Goal: Navigation & Orientation: Find specific page/section

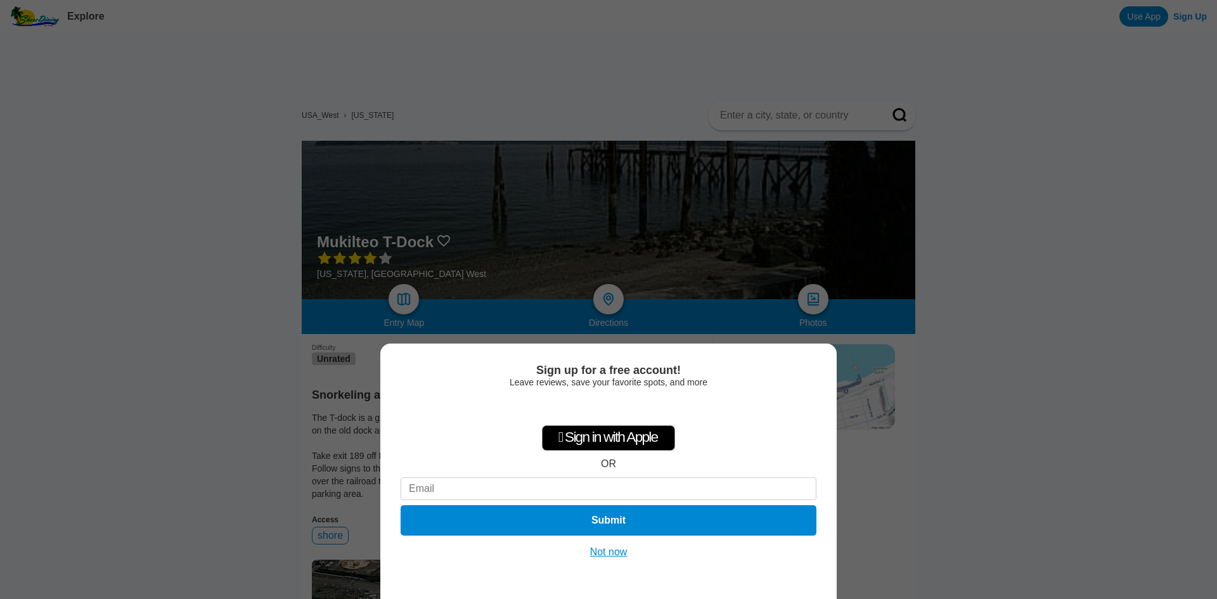
click at [610, 550] on button "Not now" at bounding box center [608, 552] width 45 height 13
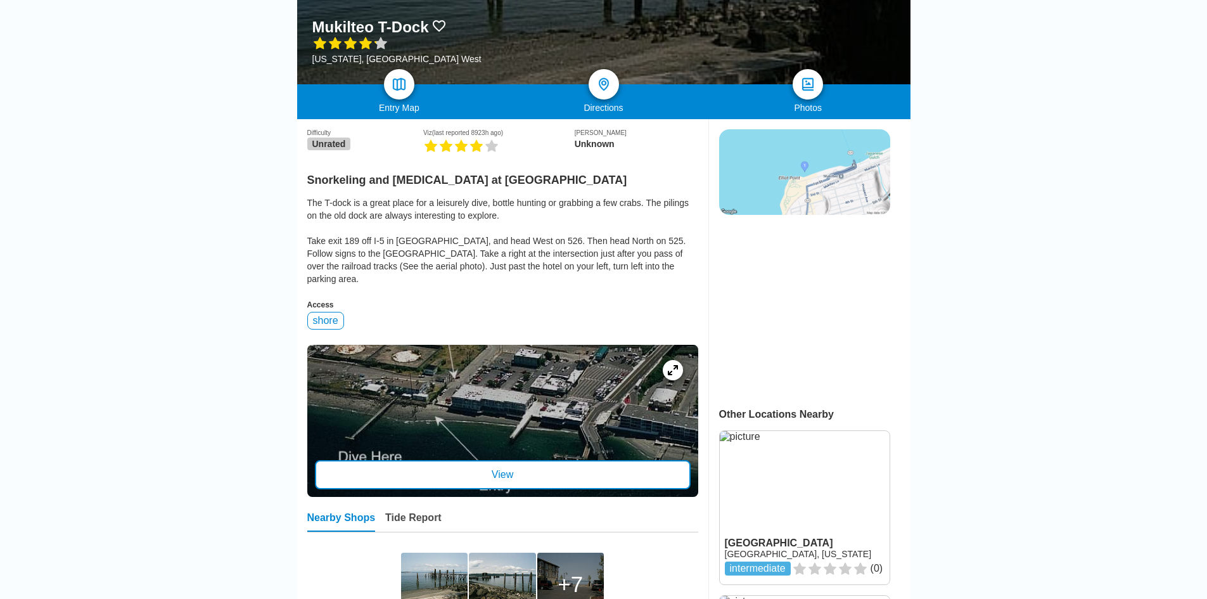
scroll to position [253, 0]
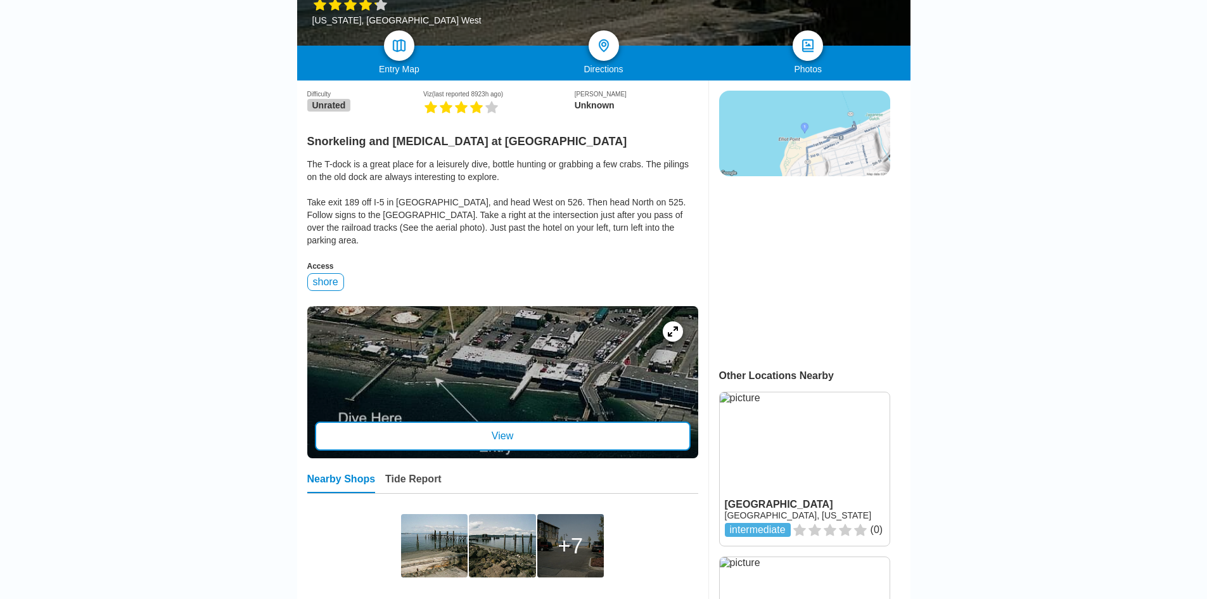
click at [504, 433] on div "View" at bounding box center [503, 435] width 376 height 29
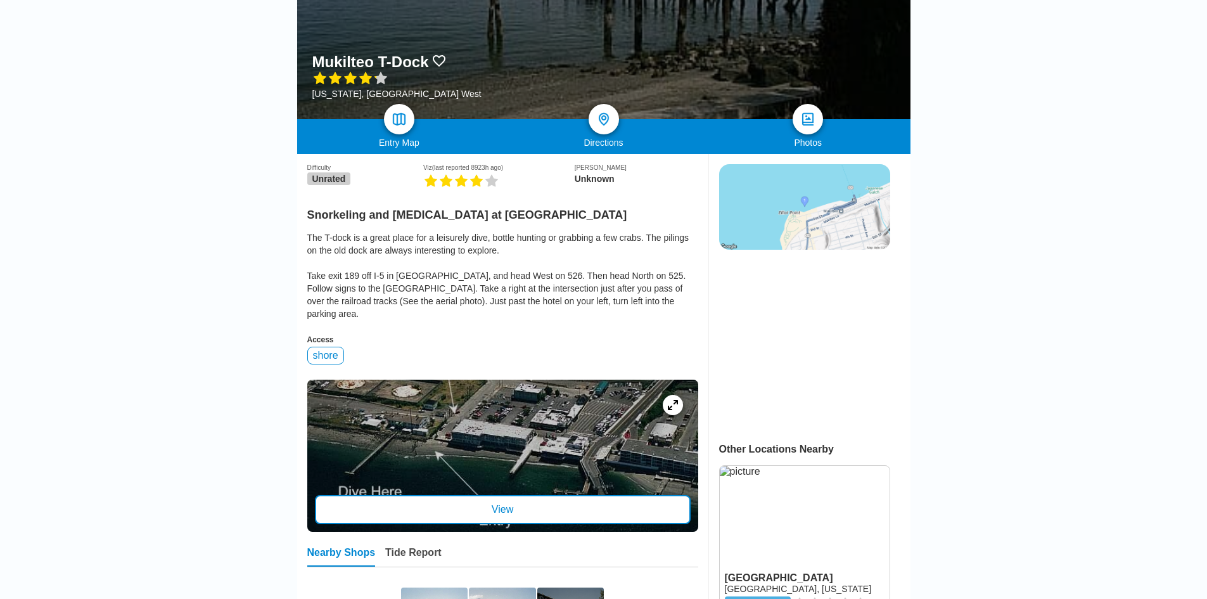
scroll to position [63, 0]
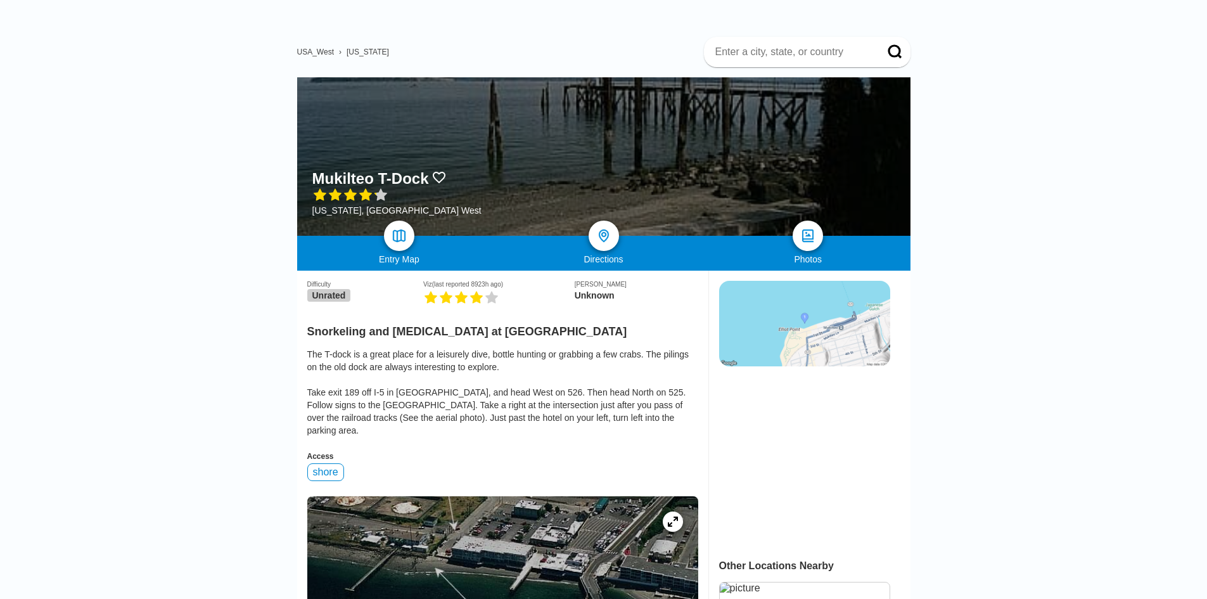
click at [800, 324] on img at bounding box center [804, 324] width 171 height 86
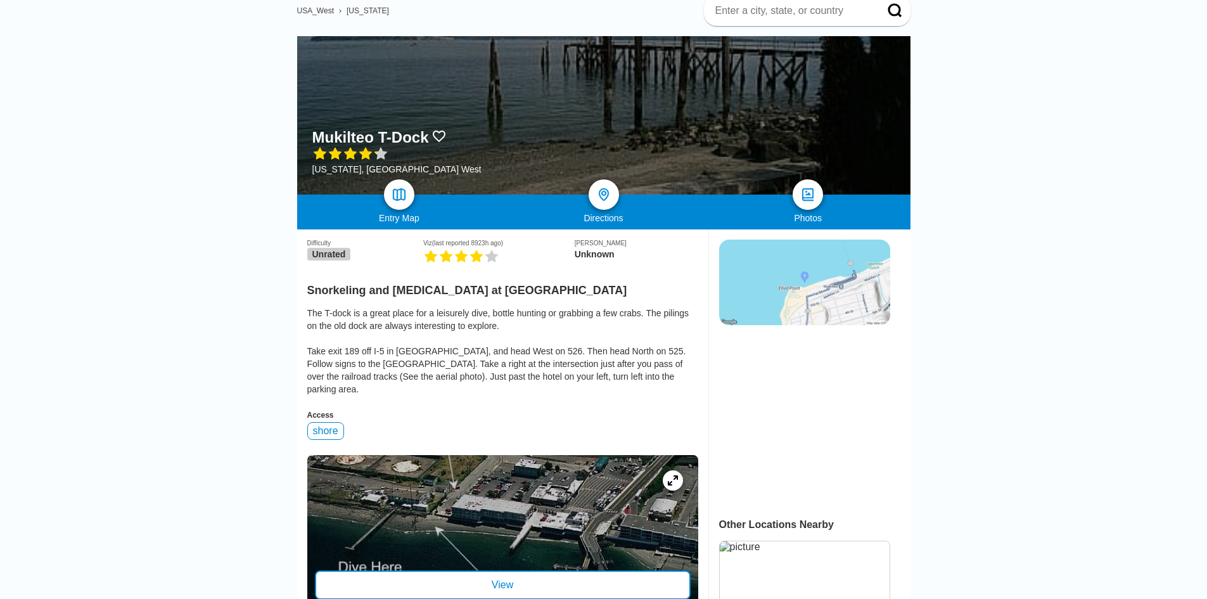
scroll to position [127, 0]
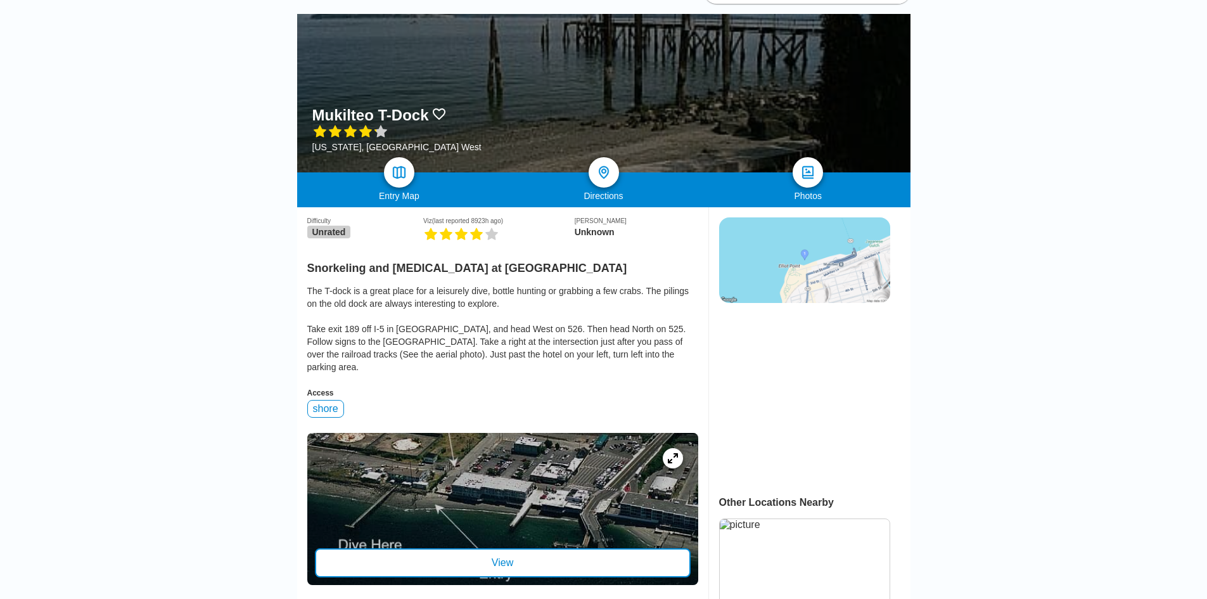
click at [336, 404] on div "shore" at bounding box center [325, 409] width 37 height 18
click at [324, 404] on div "shore" at bounding box center [325, 409] width 37 height 18
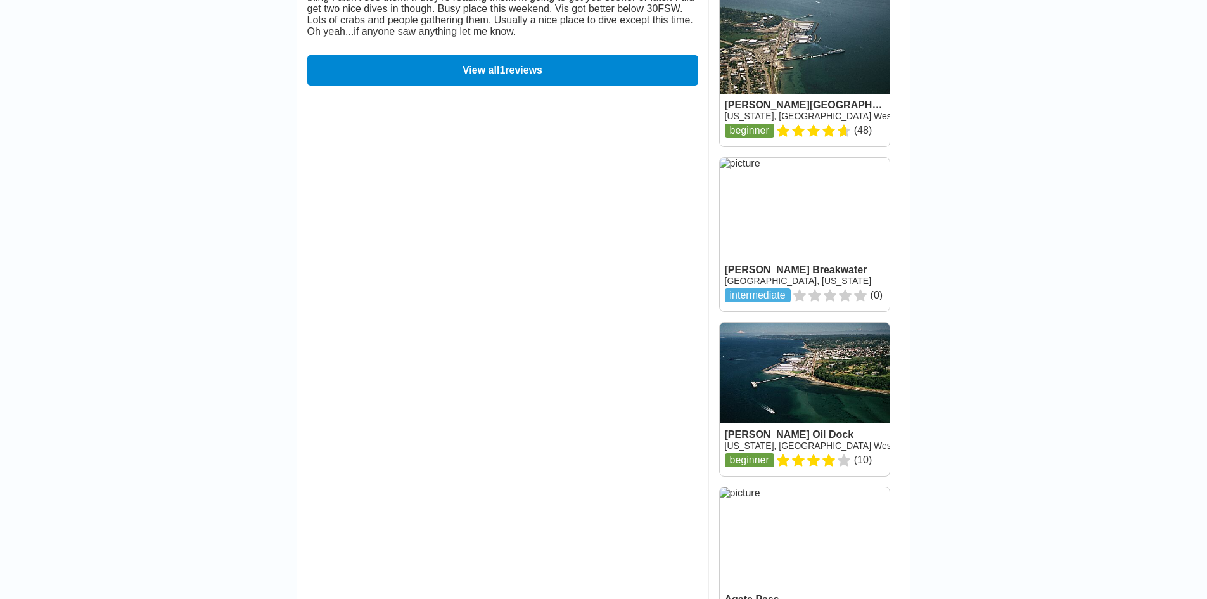
scroll to position [1267, 0]
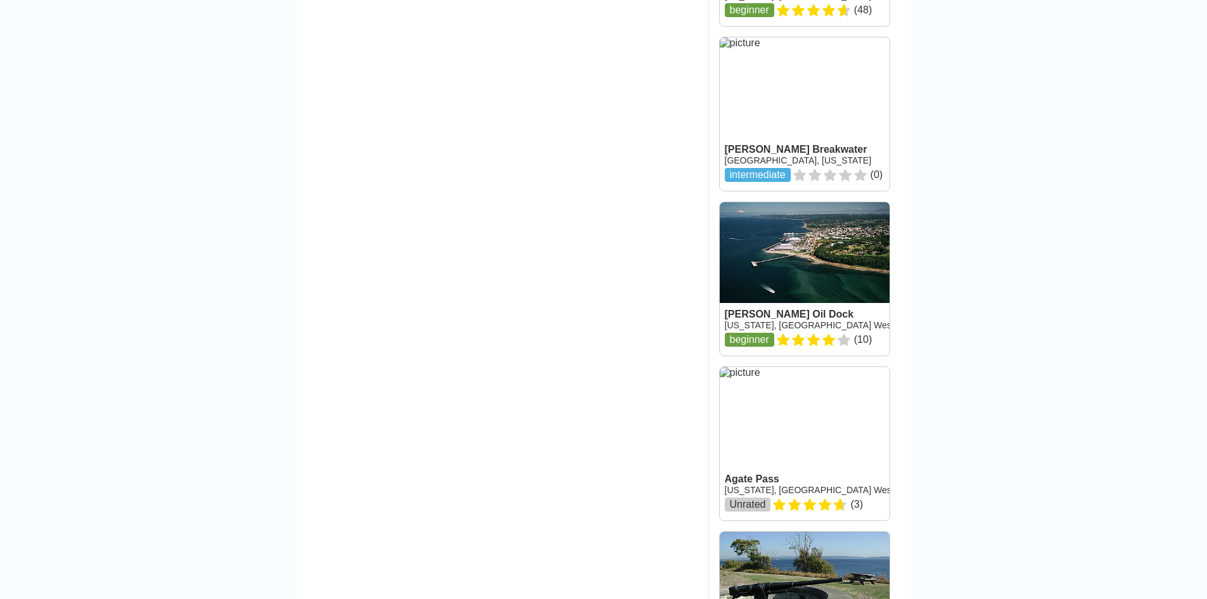
click at [760, 335] on link at bounding box center [805, 278] width 170 height 153
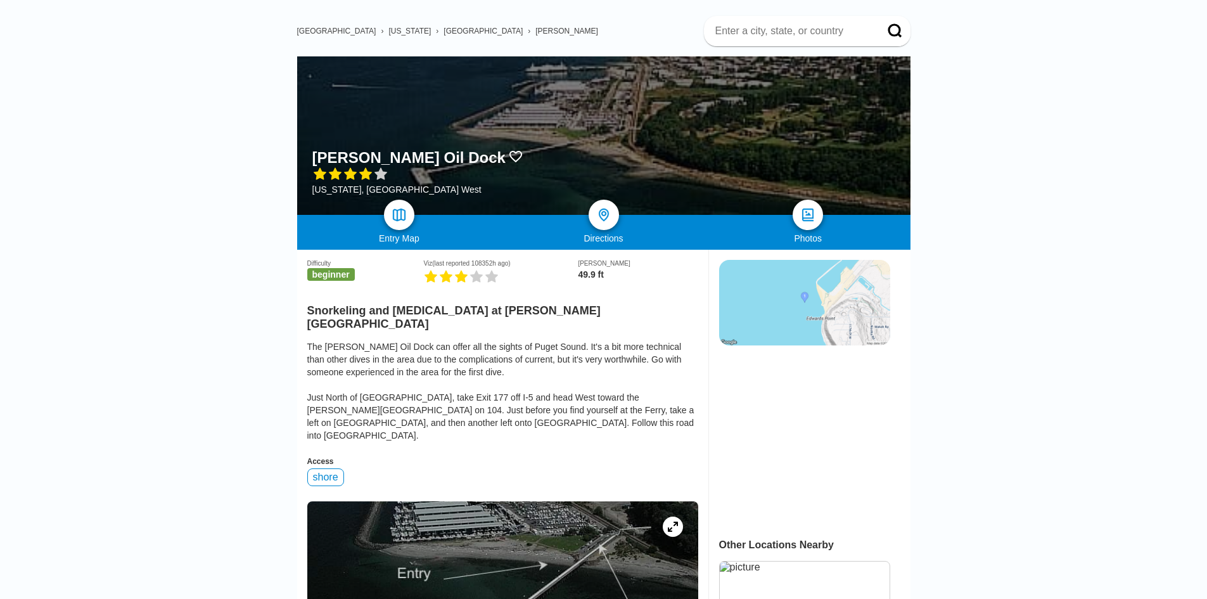
scroll to position [190, 0]
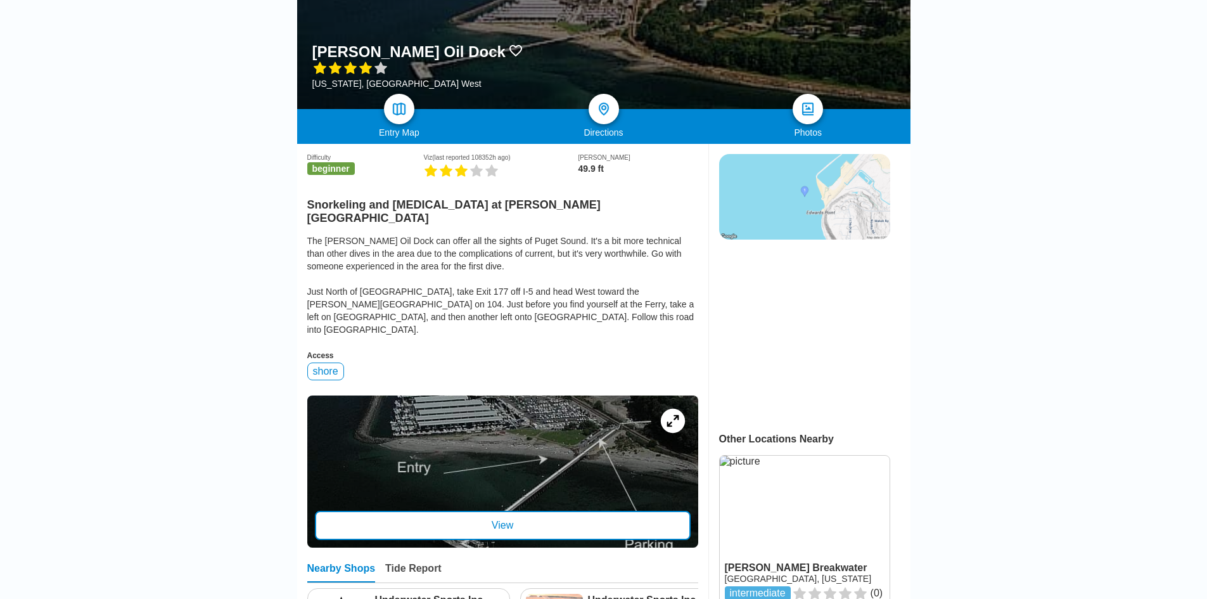
click at [677, 414] on icon at bounding box center [673, 420] width 12 height 12
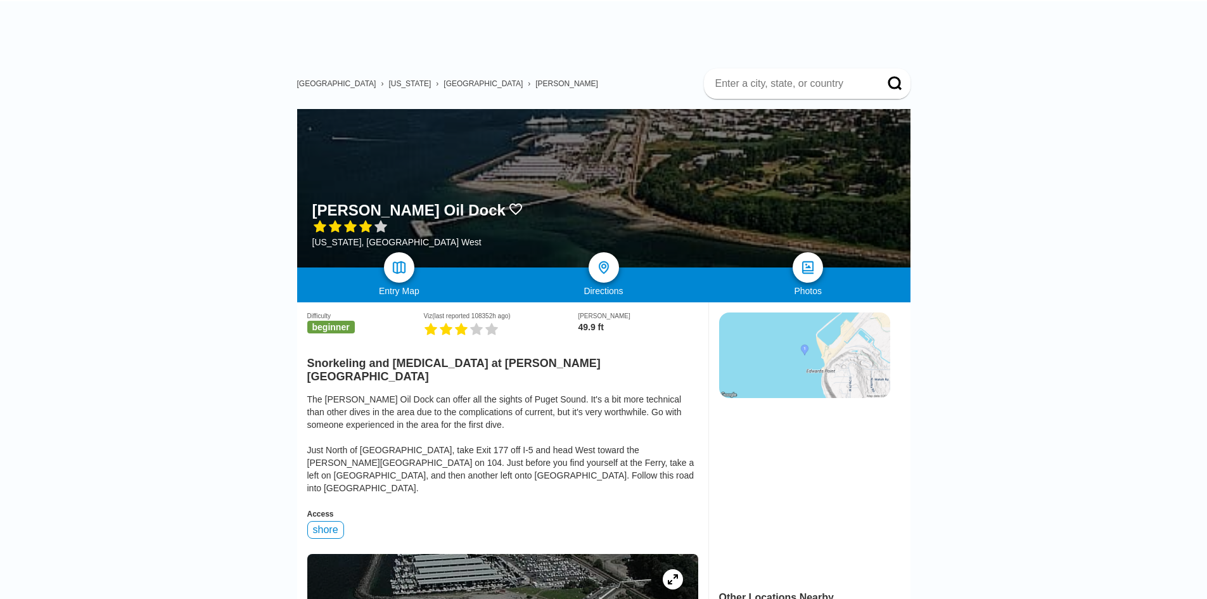
scroll to position [0, 0]
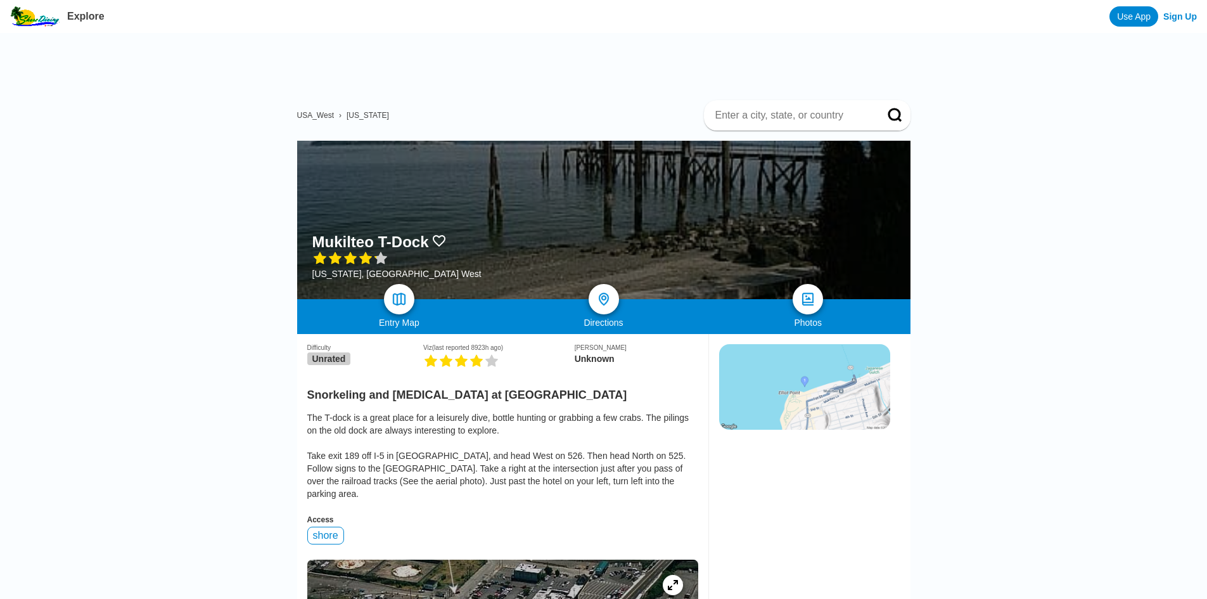
click at [816, 390] on img at bounding box center [804, 387] width 171 height 86
